Goal: Task Accomplishment & Management: Manage account settings

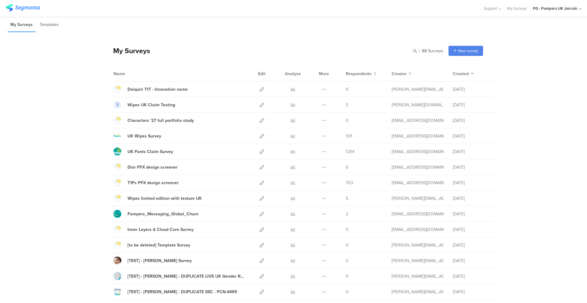
click at [551, 10] on div "PG - Pampers UK Janrain" at bounding box center [555, 9] width 45 height 6
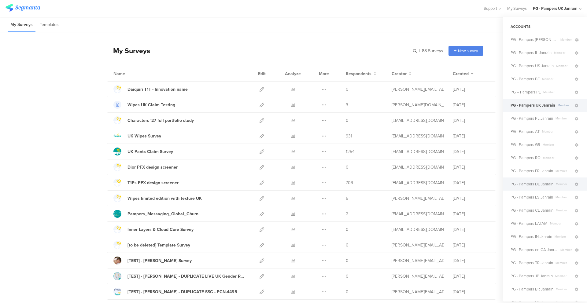
click at [532, 183] on span "PG - Pampers DE Janrain" at bounding box center [532, 184] width 43 height 6
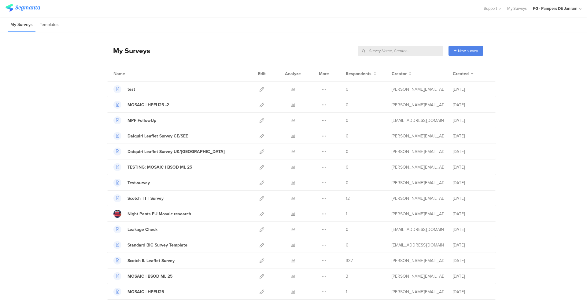
click at [416, 51] on input "text" at bounding box center [401, 51] width 86 height 10
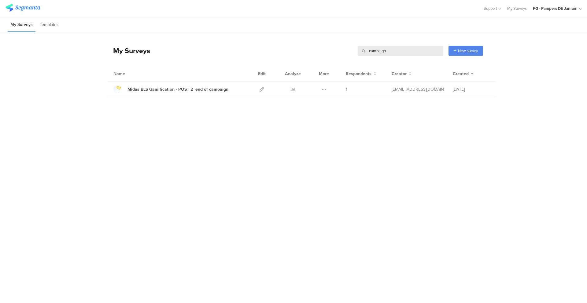
type input "campaign"
